Goal: Task Accomplishment & Management: Use online tool/utility

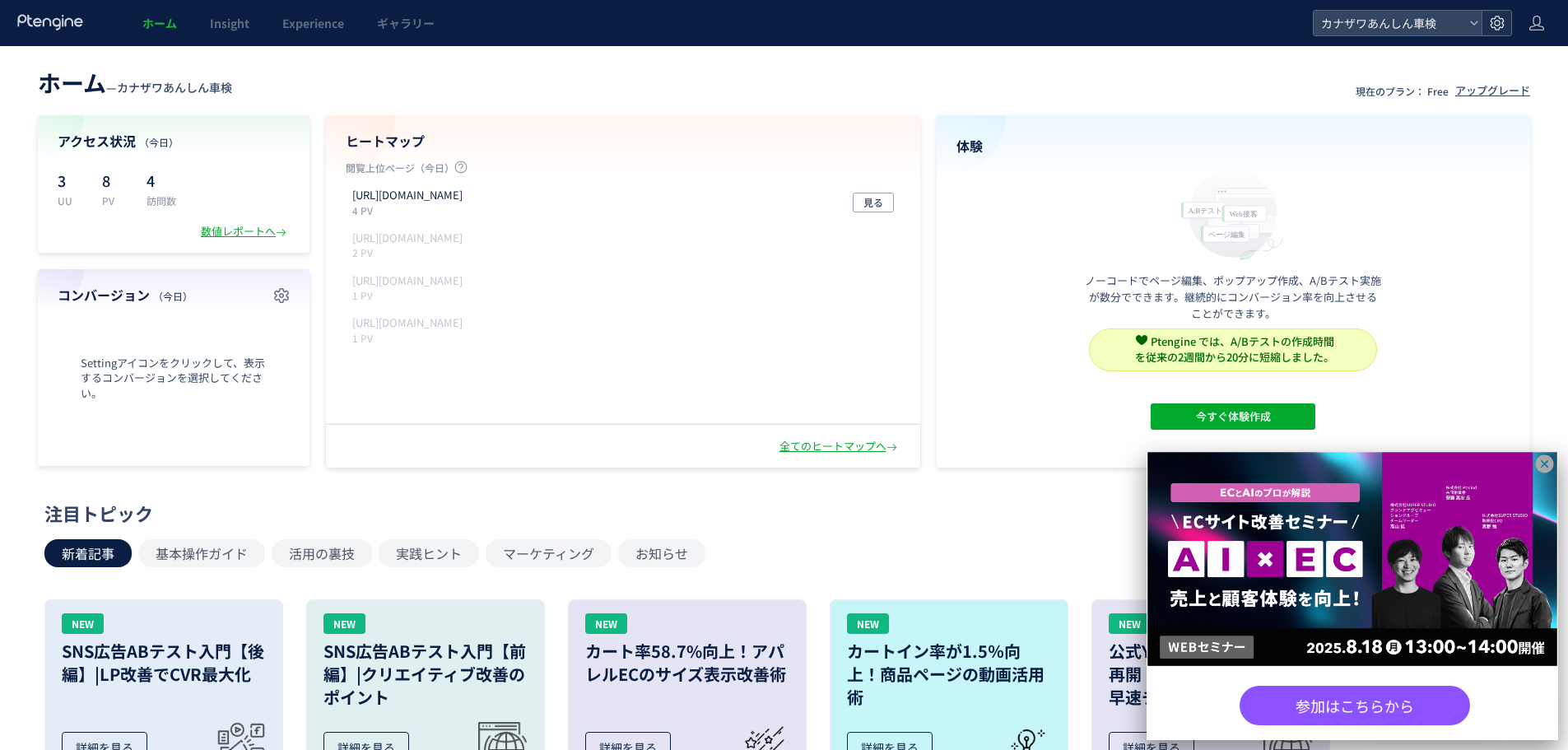
click at [1490, 30] on icon at bounding box center [1498, 23] width 17 height 17
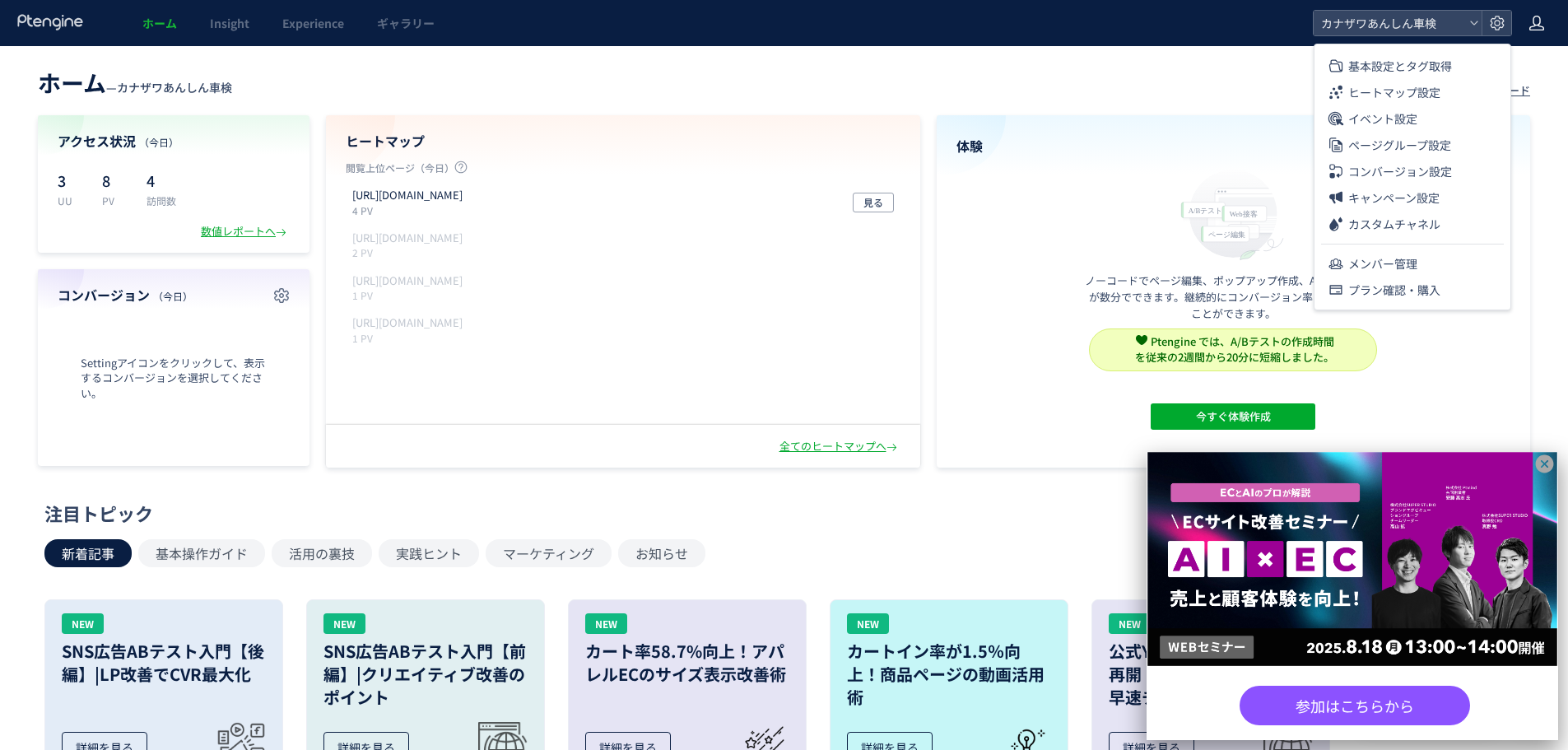
click at [1534, 20] on use at bounding box center [1537, 23] width 15 height 15
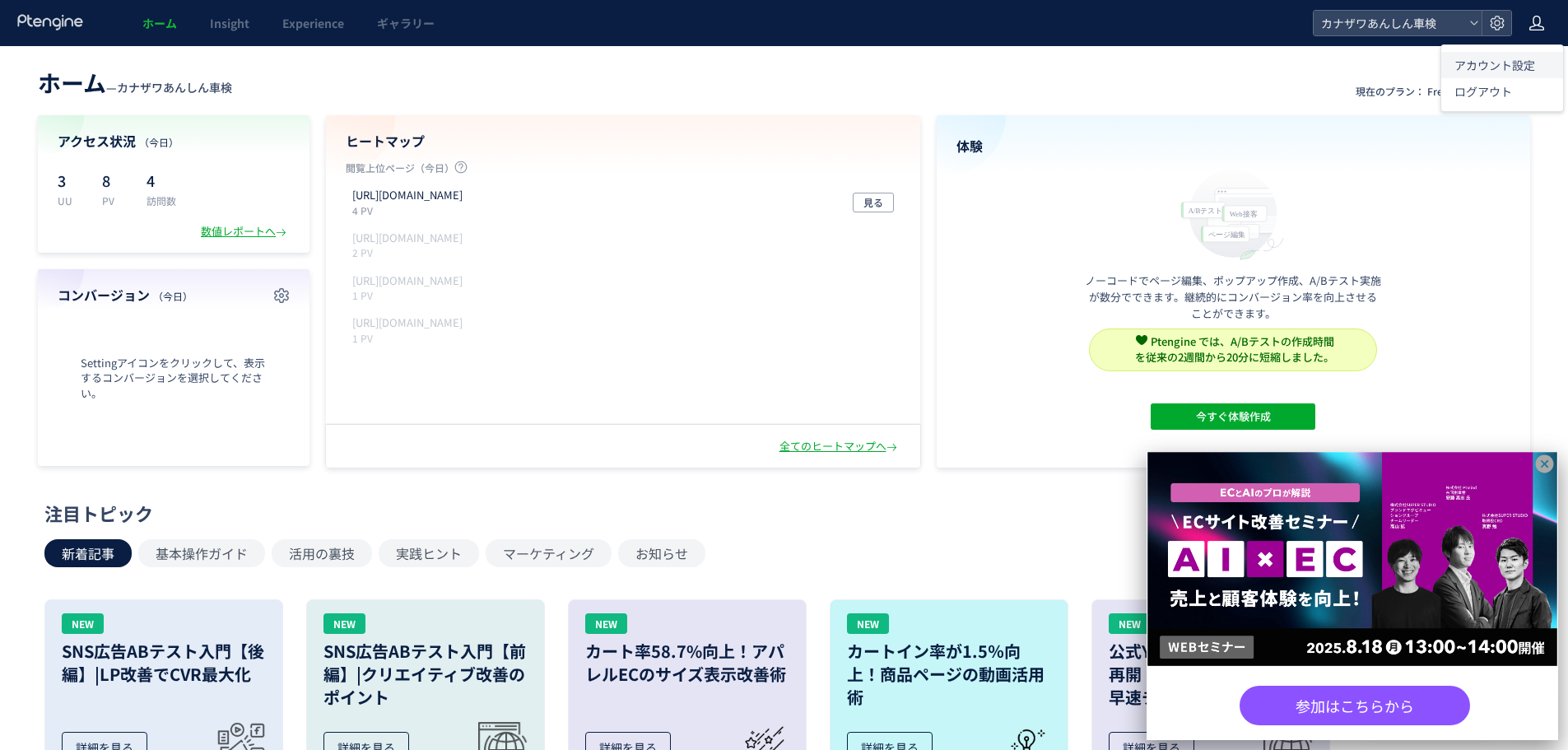
click at [1482, 69] on span "アカウント設定" at bounding box center [1495, 65] width 80 height 17
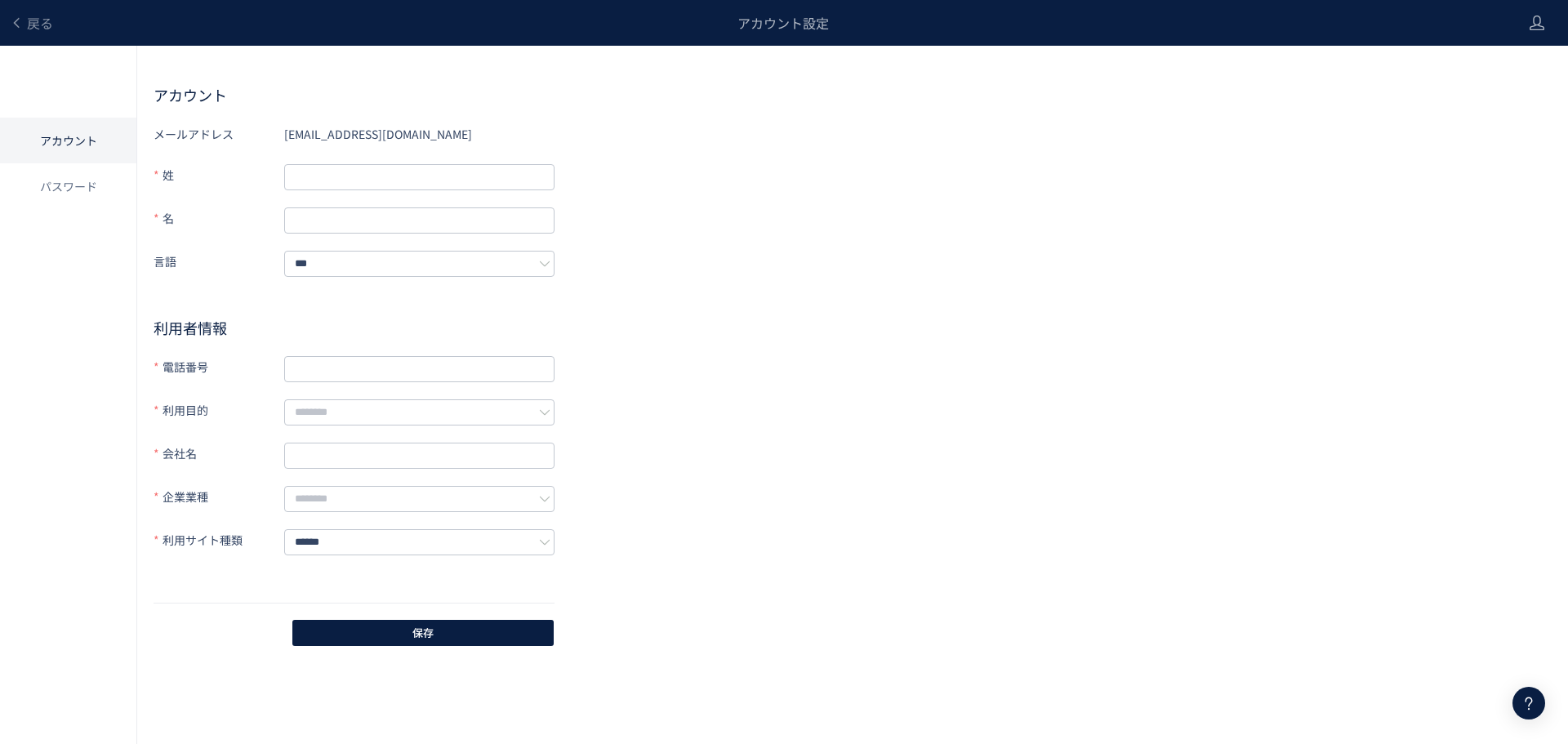
click at [1546, 19] on header "戻る アカウント設定" at bounding box center [784, 22] width 1568 height 46
click at [1540, 19] on icon at bounding box center [1537, 23] width 17 height 17
click at [1516, 12] on header "戻る アカウント設定" at bounding box center [784, 22] width 1568 height 46
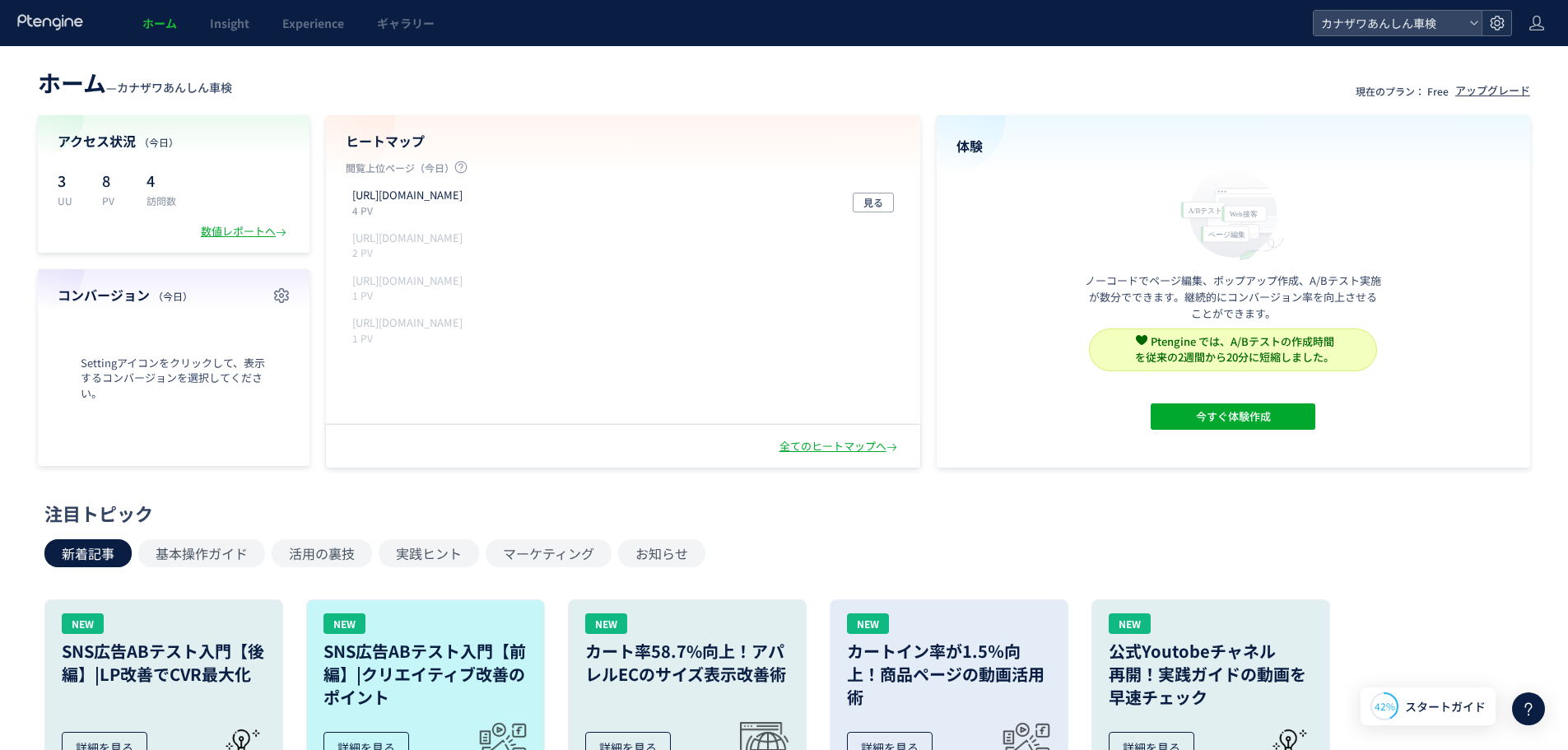
click at [1483, 22] on div at bounding box center [1496, 23] width 29 height 25
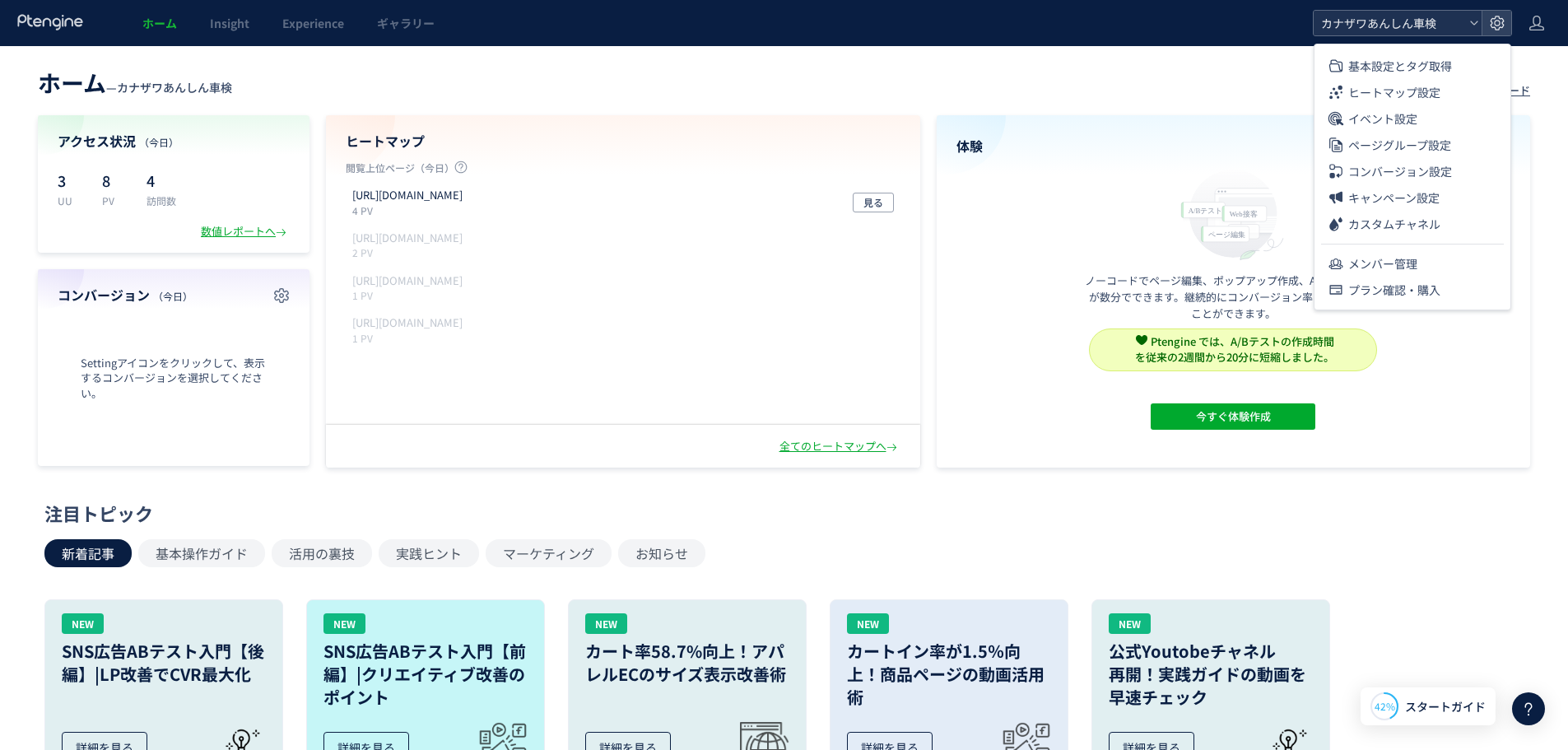
click at [1460, 13] on span "カナザワあんしん車検" at bounding box center [1389, 23] width 146 height 25
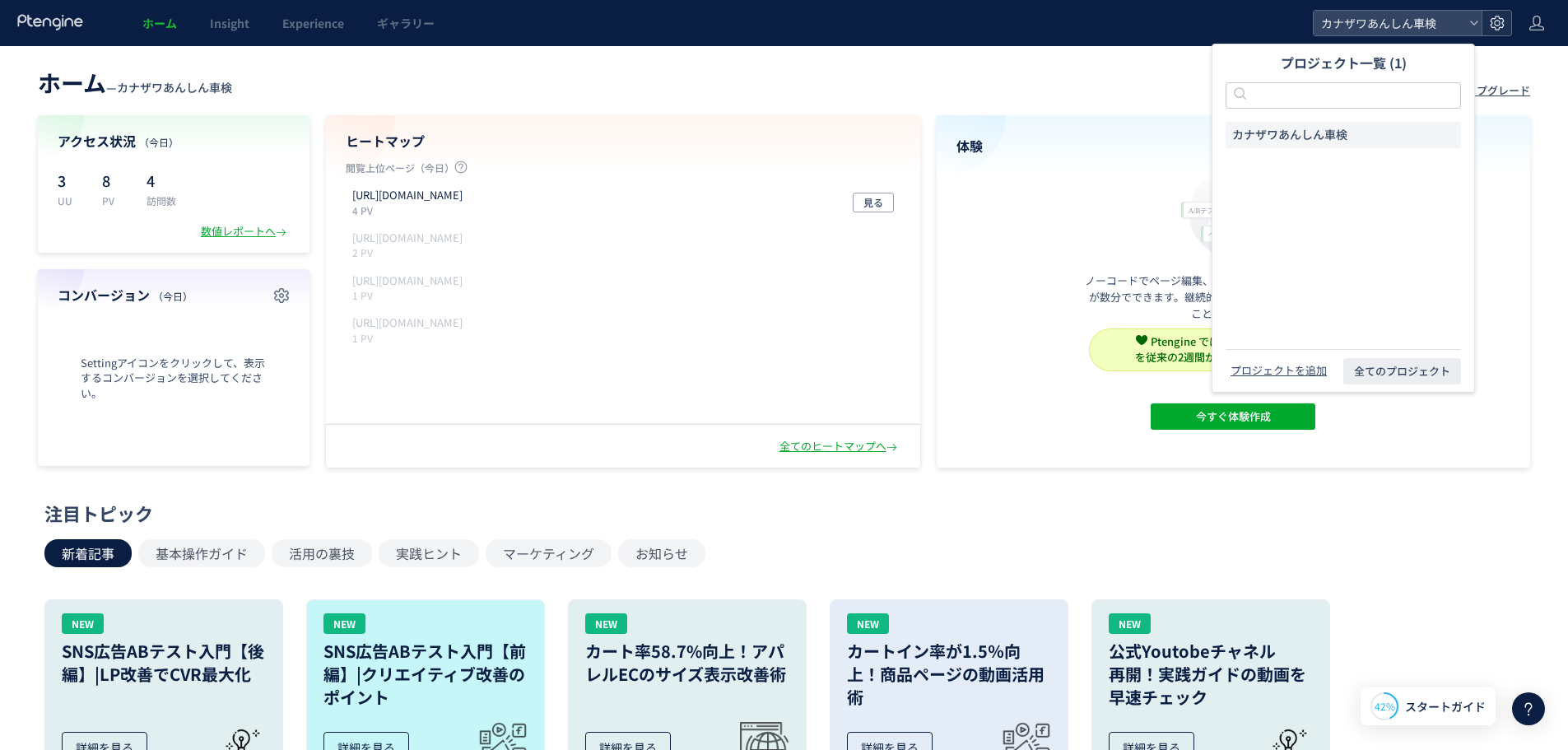
click at [1504, 19] on use at bounding box center [1497, 23] width 14 height 14
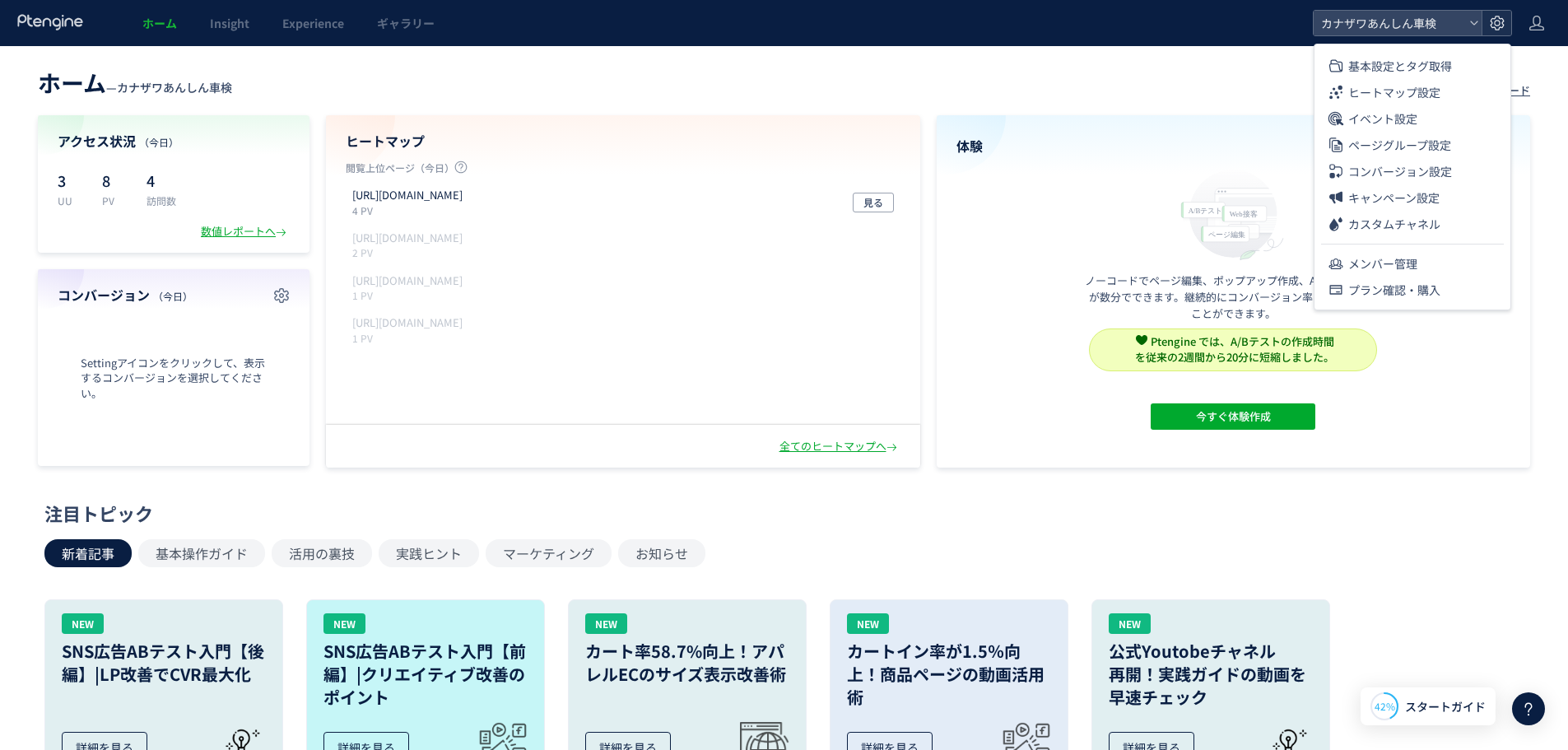
click at [1504, 19] on use at bounding box center [1497, 23] width 14 height 14
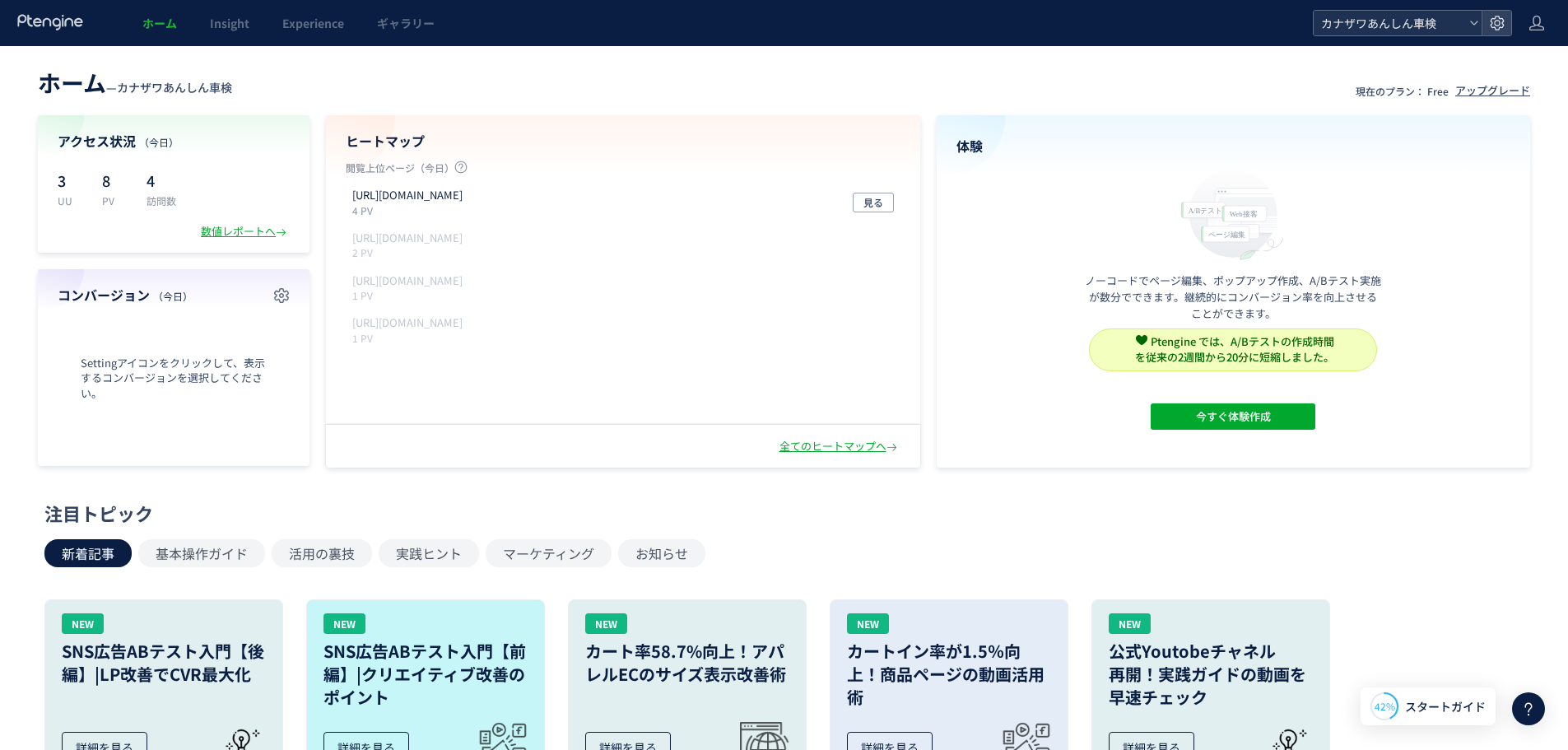
click at [1470, 20] on icon at bounding box center [1474, 23] width 10 height 10
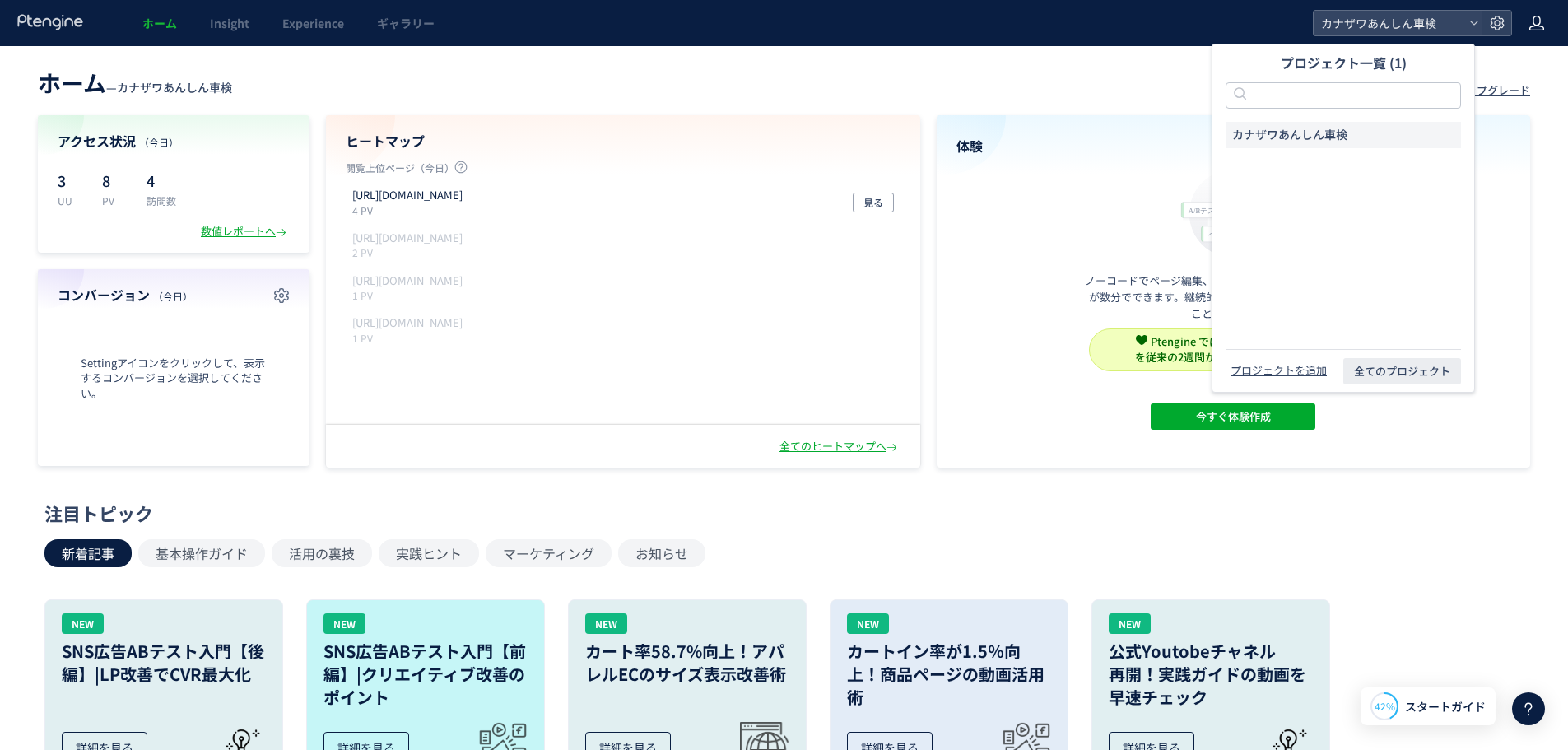
click at [1539, 26] on icon at bounding box center [1537, 23] width 17 height 17
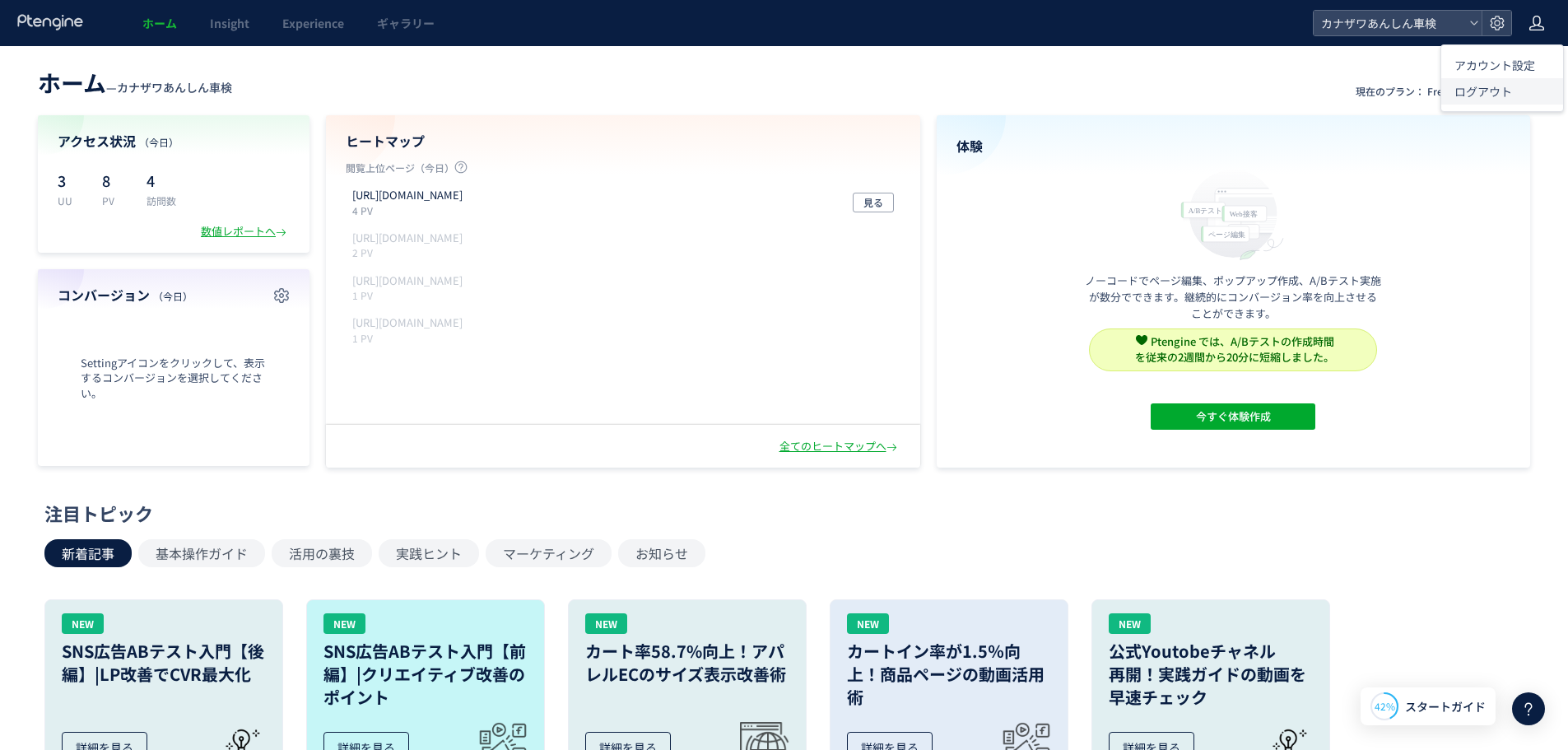
click at [1487, 97] on span "ログアウト" at bounding box center [1483, 91] width 58 height 17
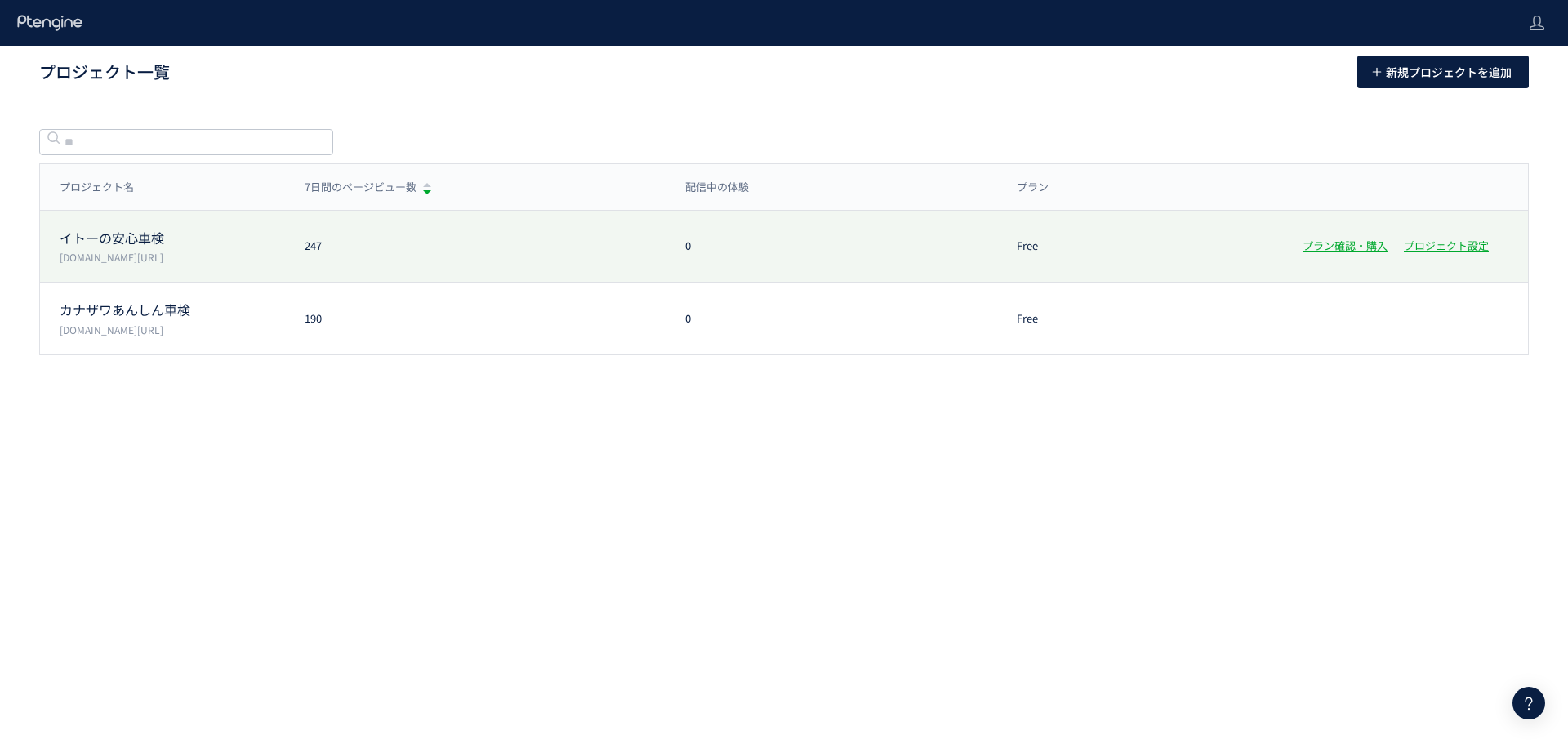
click at [781, 282] on div "イトーの安心車検 shaken.ito-oil.com/ 247 0 Free プラン確認・購入 プロジェクト設定" at bounding box center [784, 318] width 1488 height 72
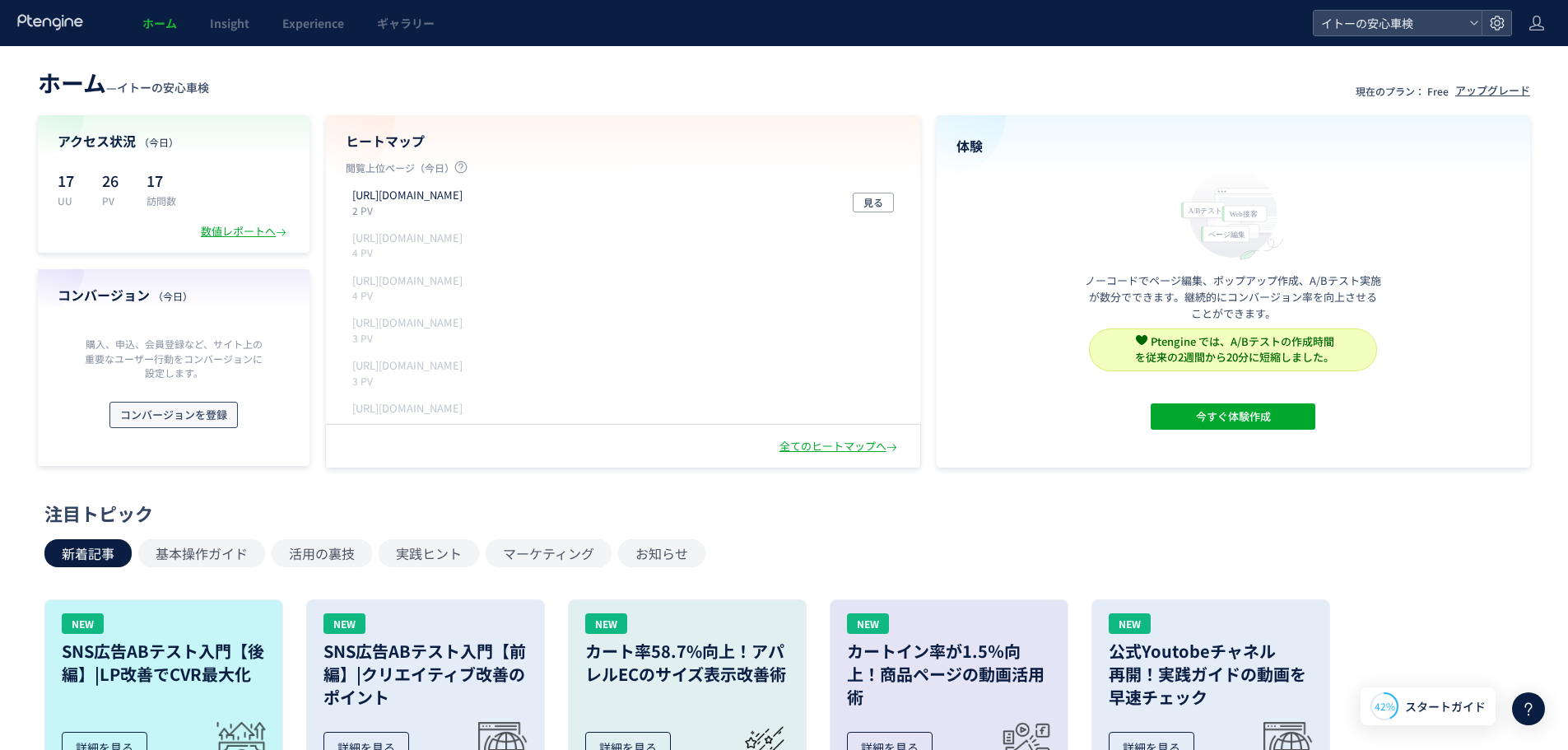
click at [215, 407] on span "コンバージョンを登録" at bounding box center [174, 414] width 107 height 26
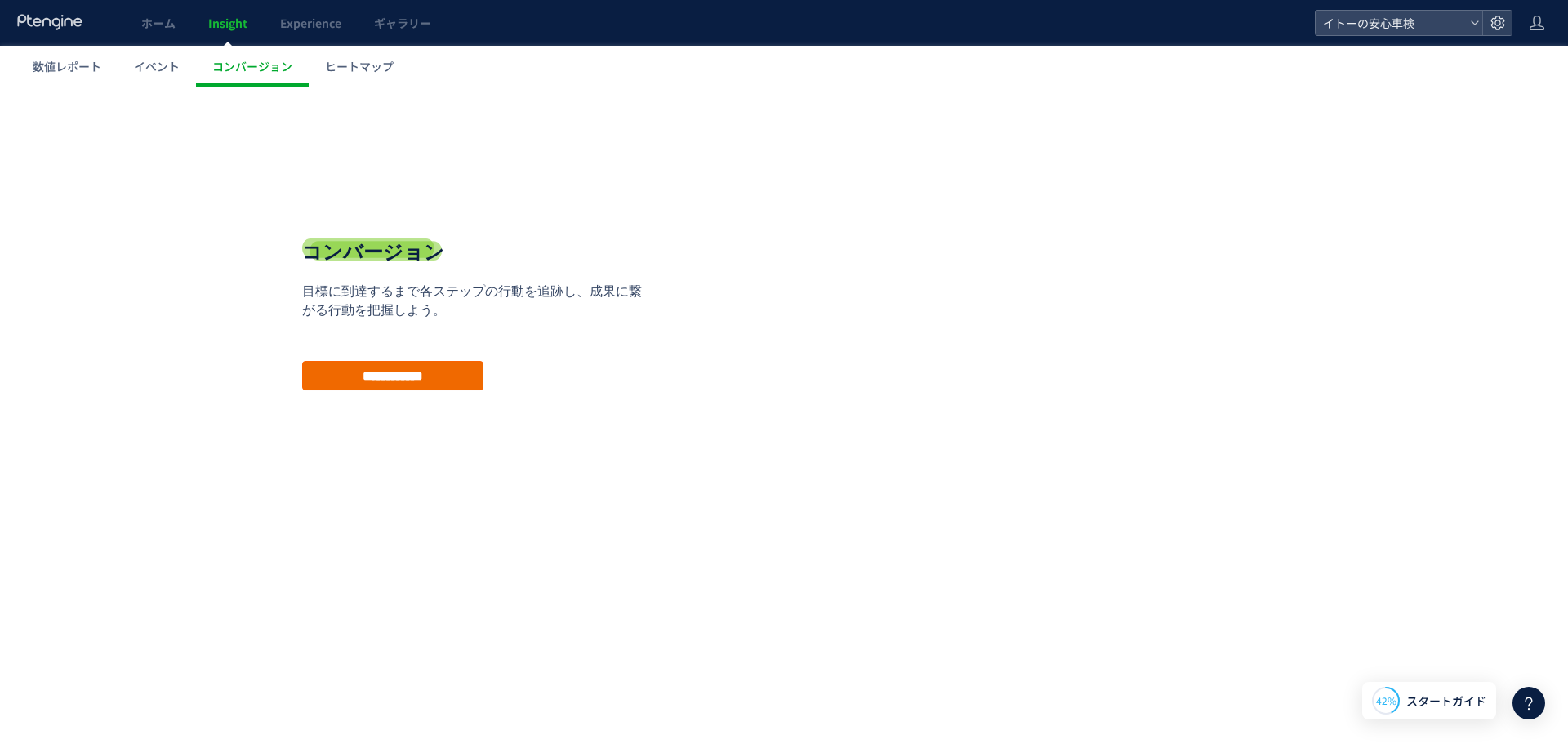
click at [327, 367] on input "**********" at bounding box center [393, 375] width 181 height 29
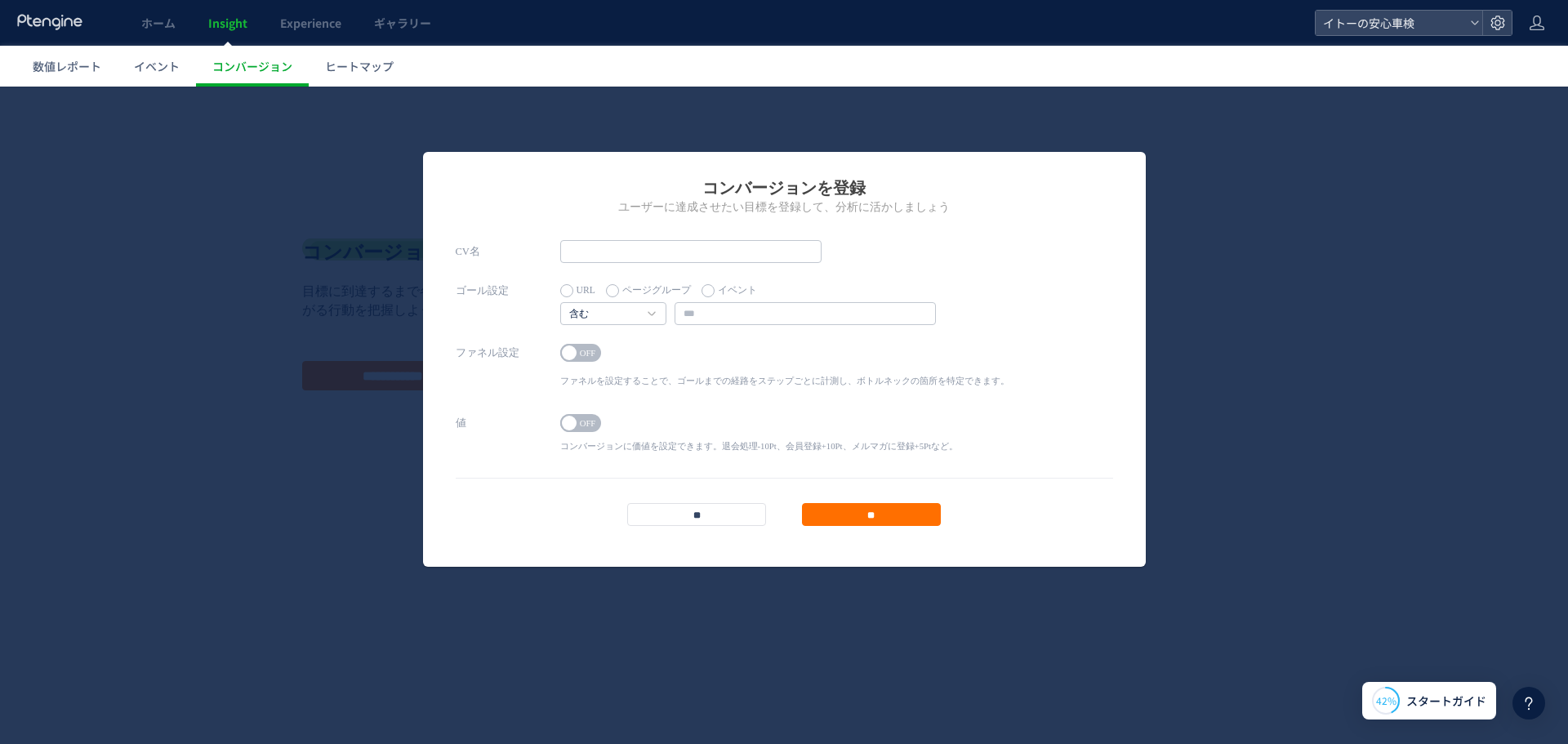
click at [648, 118] on div "コンバージョンを登録 ユーザーに達成させたい目標を登録して、分析に活かしましょう CV名 ゴール設定 URL ページグループ イベント" at bounding box center [784, 415] width 1568 height 658
